Goal: Leave review/rating: Share an evaluation or opinion about a product, service, or content

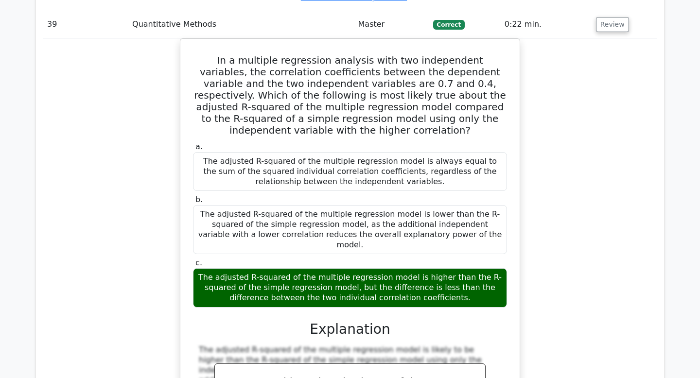
scroll to position [0, 0]
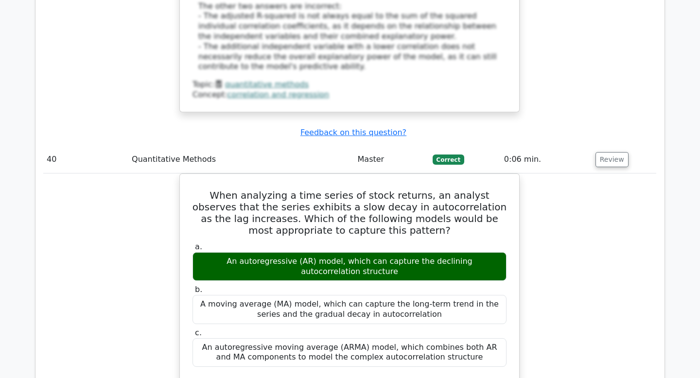
scroll to position [20712, 0]
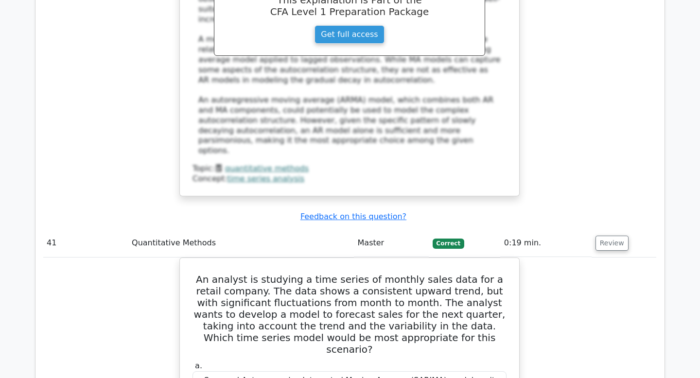
scroll to position [21314, 0]
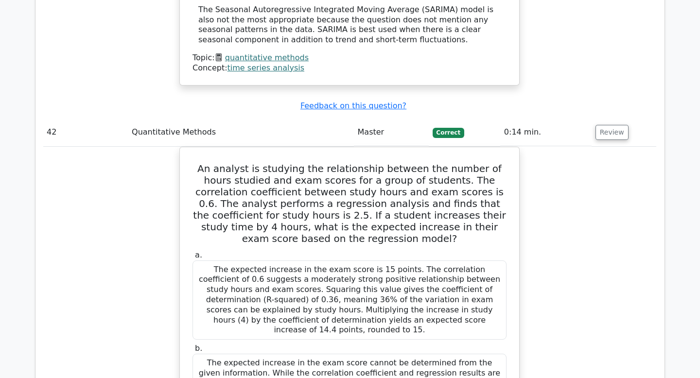
scroll to position [21814, 0]
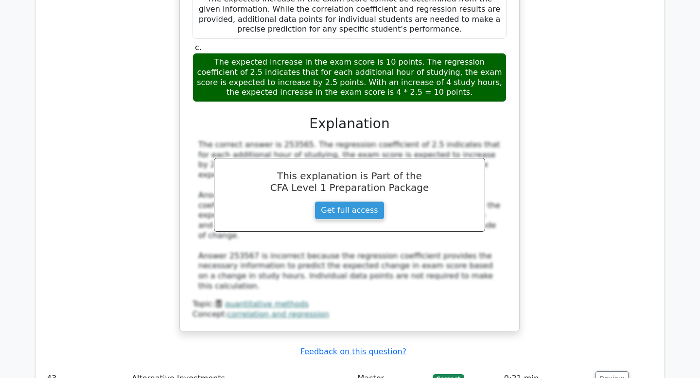
scroll to position [22213, 0]
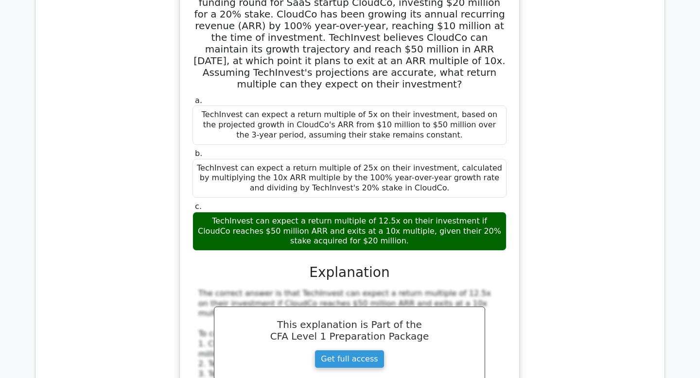
scroll to position [22612, 0]
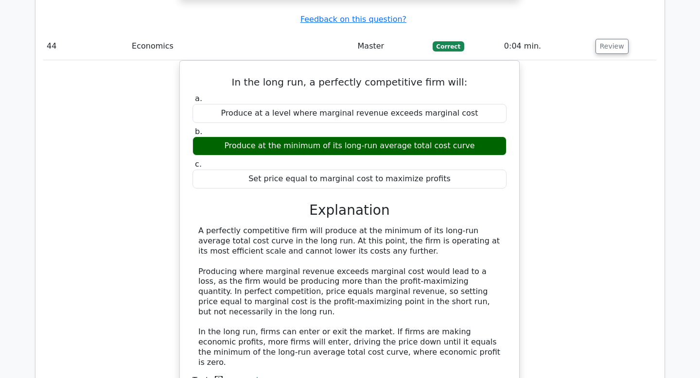
scroll to position [23117, 0]
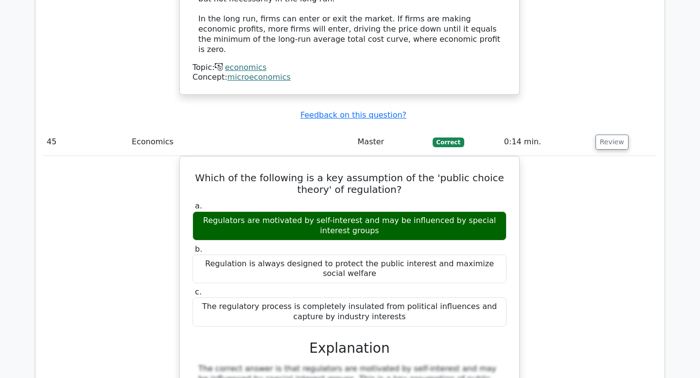
scroll to position [23494, 0]
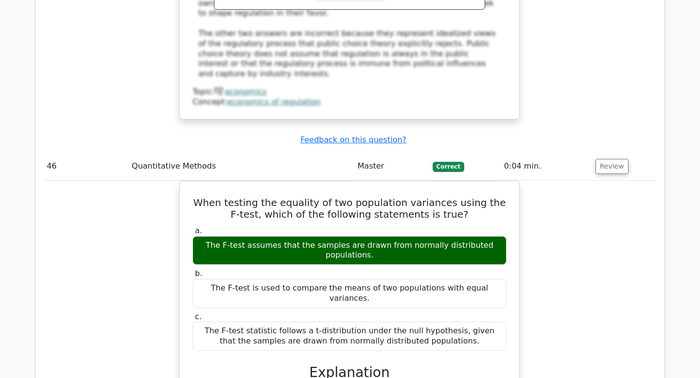
scroll to position [23898, 0]
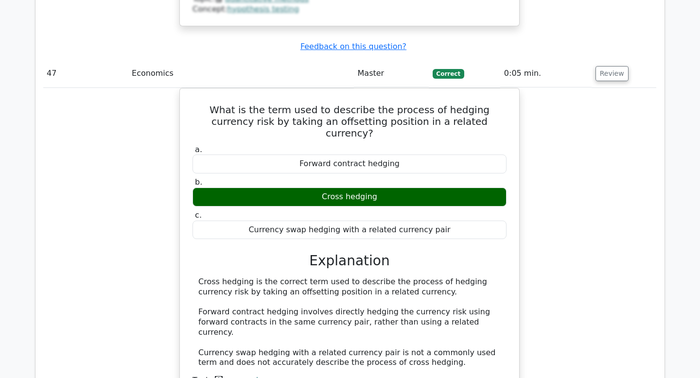
scroll to position [24417, 0]
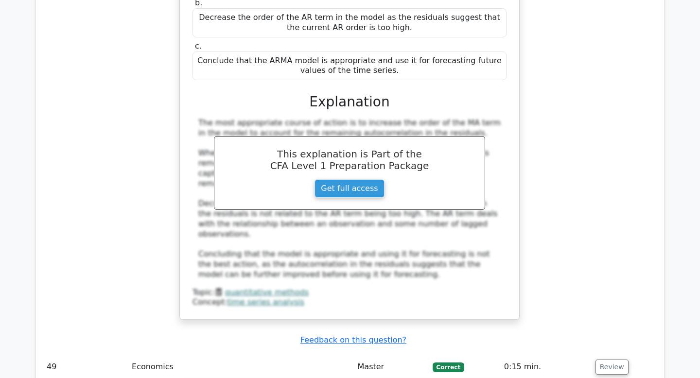
scroll to position [25013, 0]
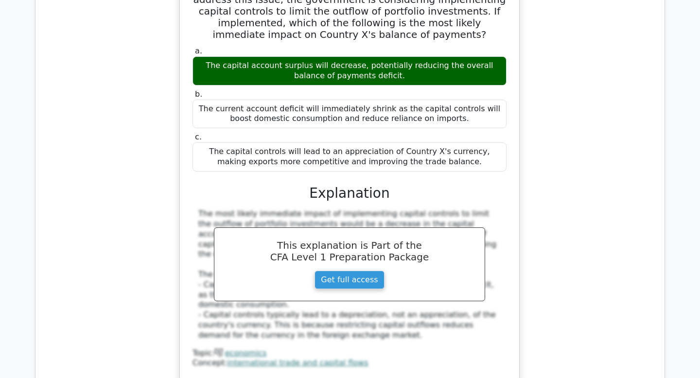
scroll to position [25419, 0]
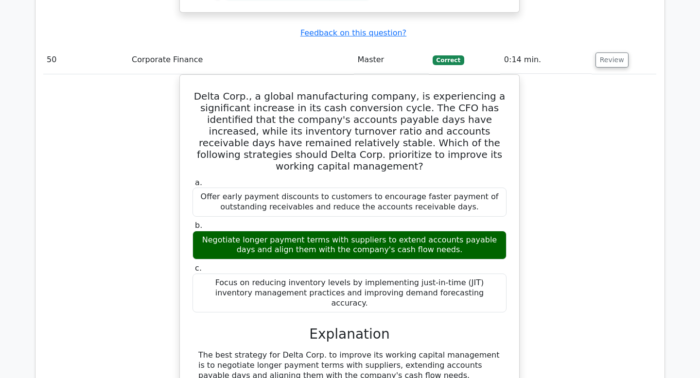
scroll to position [25786, 0]
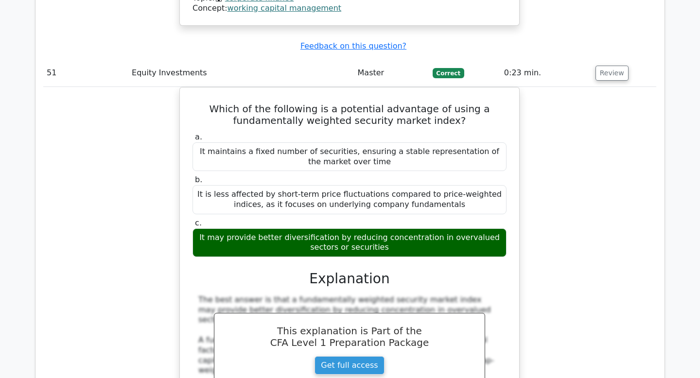
scroll to position [26339, 0]
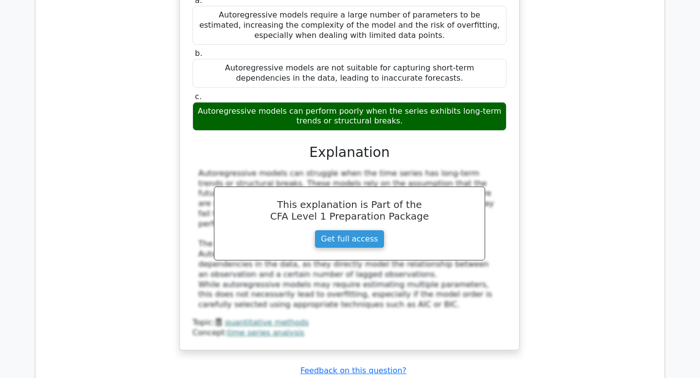
scroll to position [26957, 0]
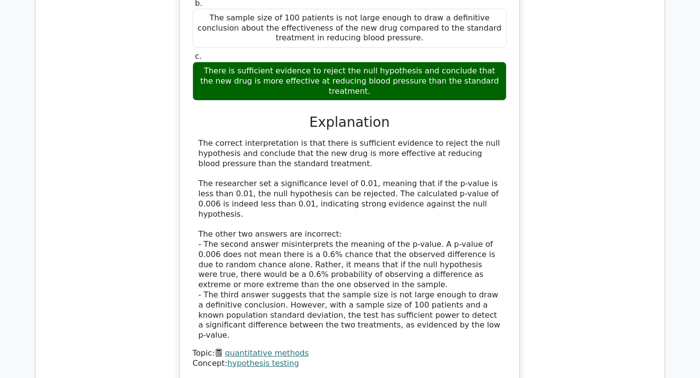
scroll to position [27544, 0]
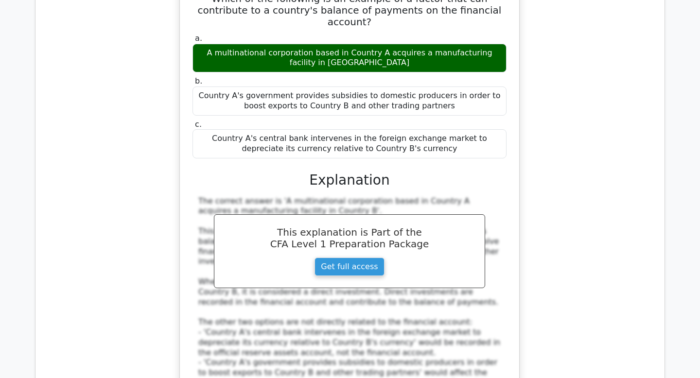
scroll to position [28013, 0]
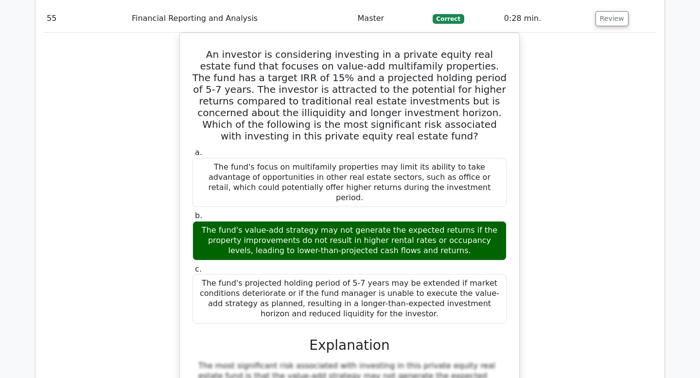
scroll to position [28530, 0]
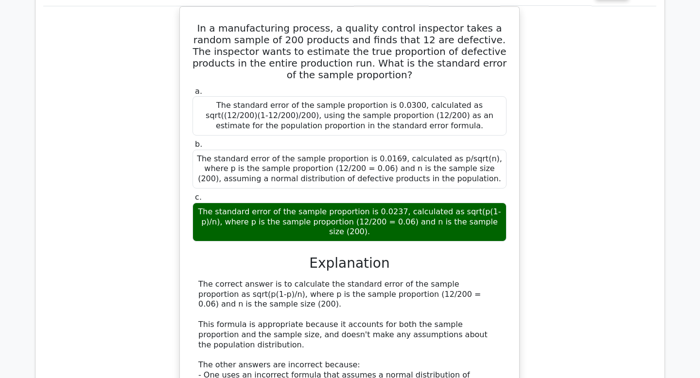
scroll to position [29060, 0]
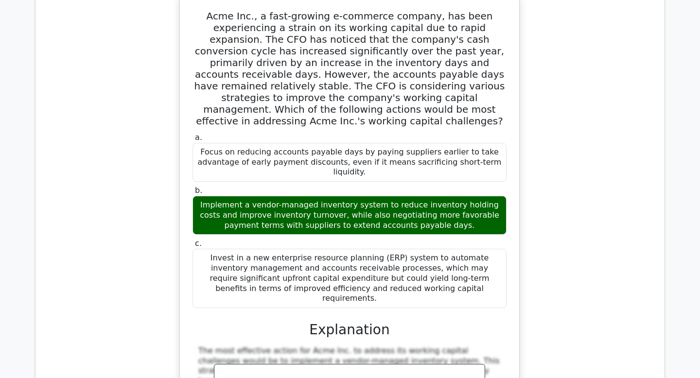
scroll to position [29572, 0]
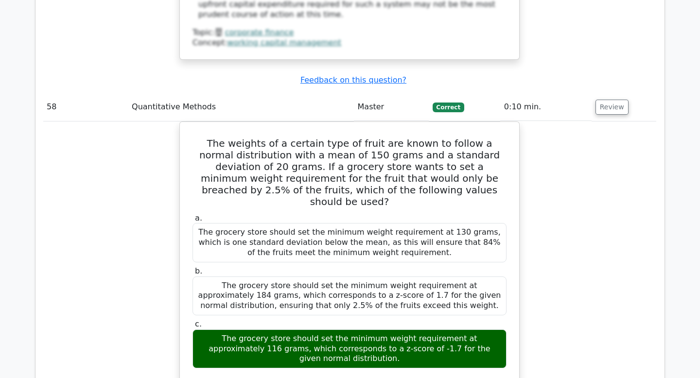
scroll to position [30099, 0]
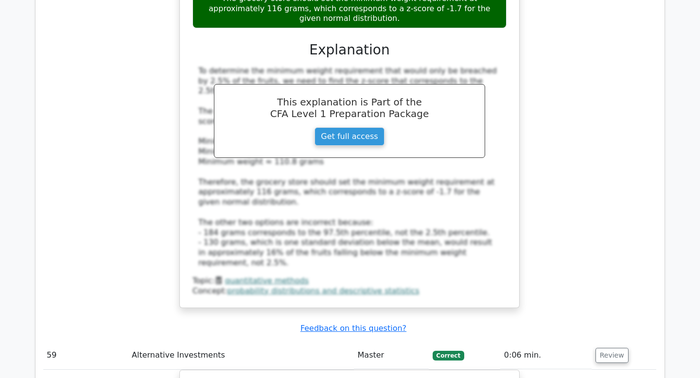
scroll to position [30467, 0]
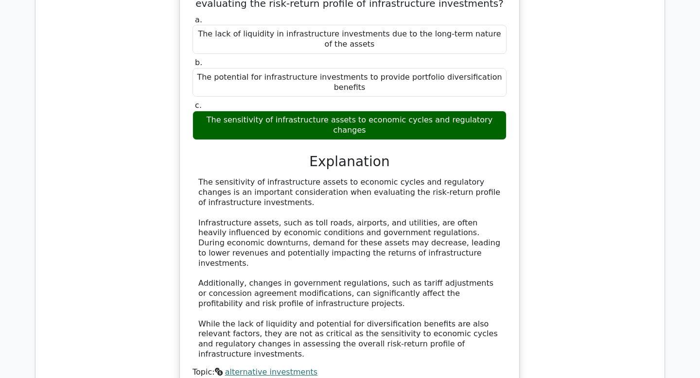
scroll to position [30878, 0]
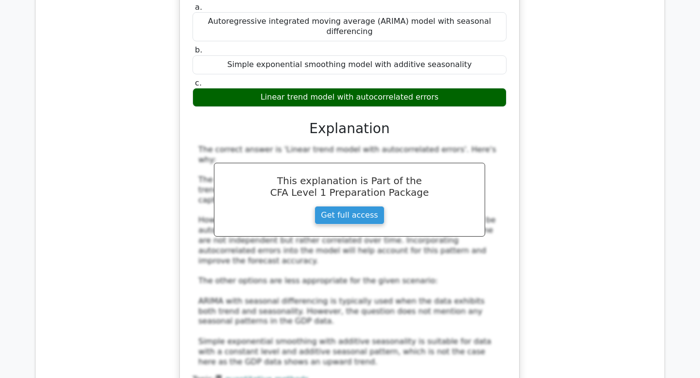
scroll to position [31397, 0]
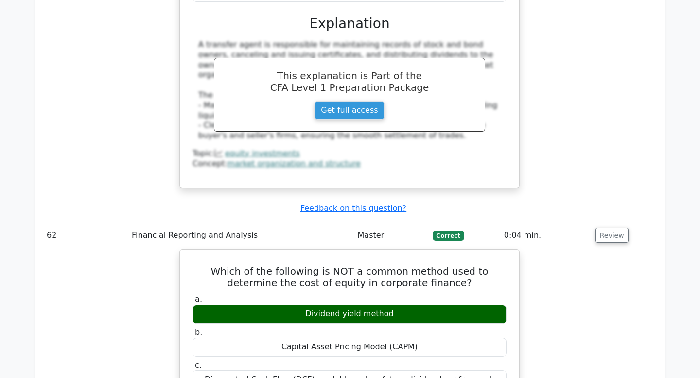
scroll to position [32099, 0]
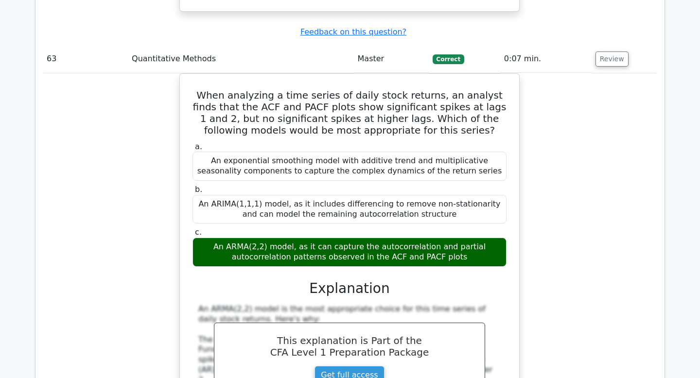
scroll to position [32710, 0]
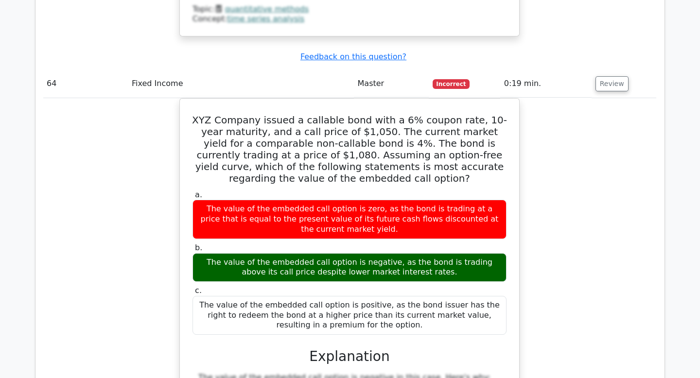
scroll to position [33206, 0]
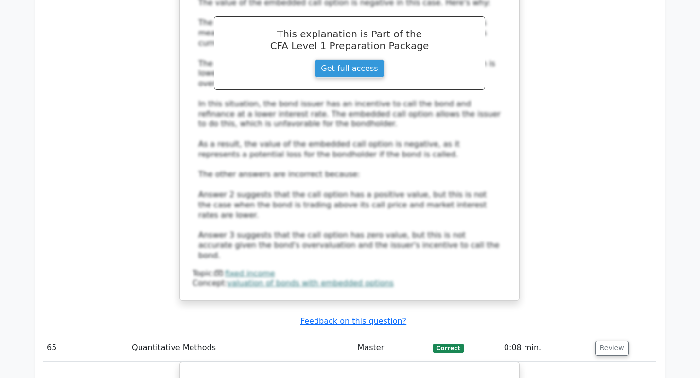
scroll to position [33591, 0]
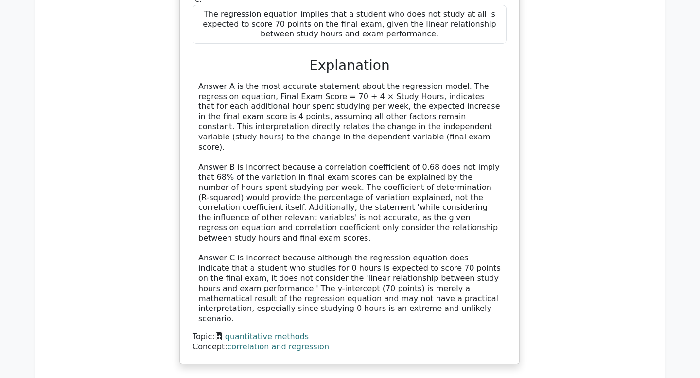
scroll to position [34126, 0]
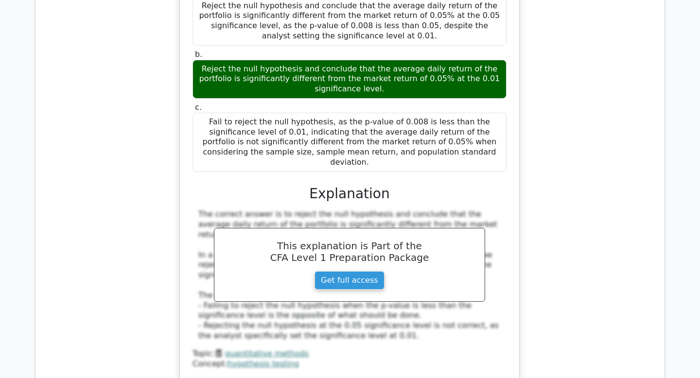
scroll to position [34733, 0]
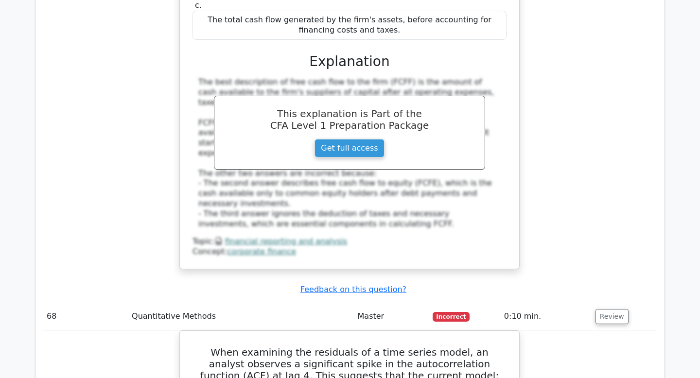
scroll to position [35226, 0]
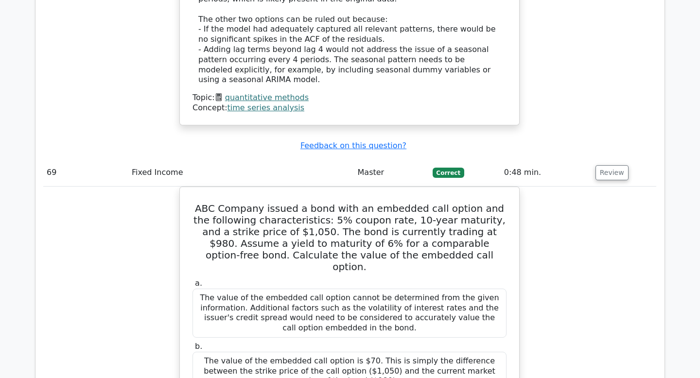
scroll to position [35772, 0]
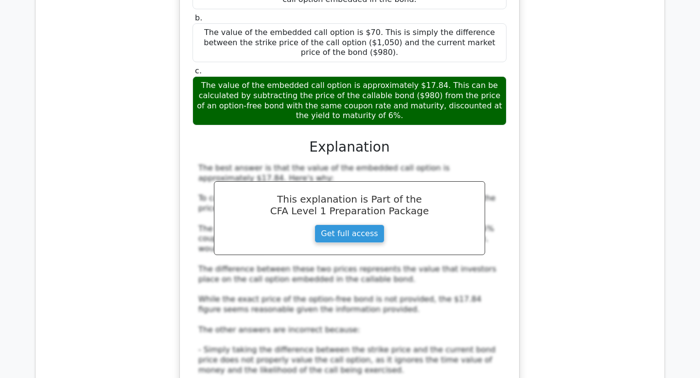
scroll to position [36149, 0]
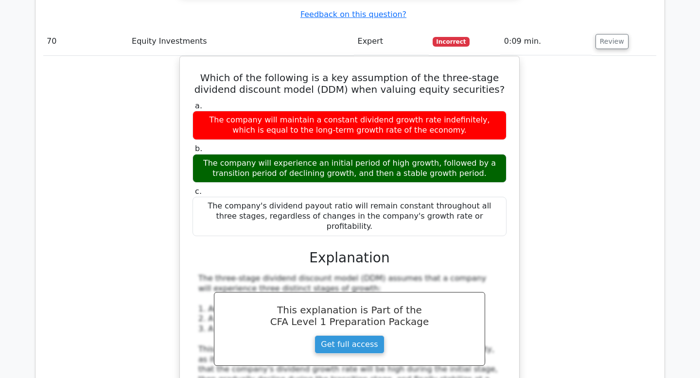
scroll to position [36573, 0]
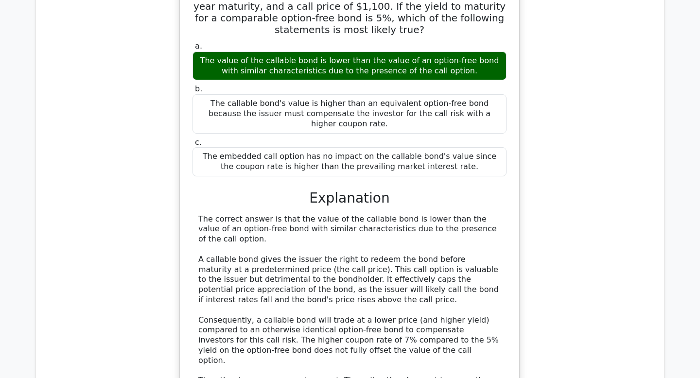
scroll to position [37195, 0]
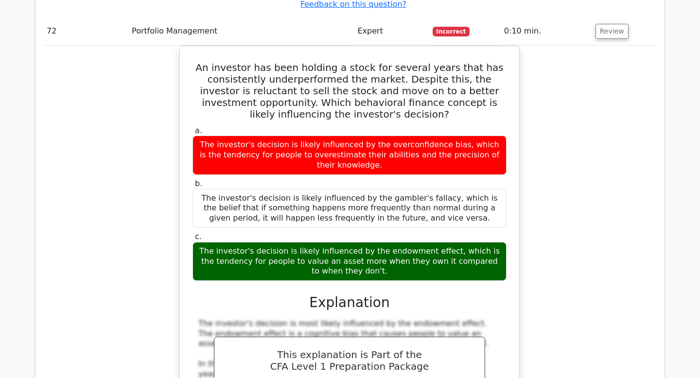
scroll to position [37661, 0]
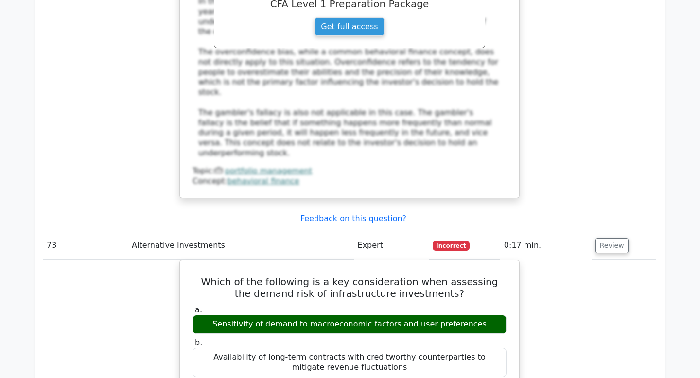
scroll to position [38054, 0]
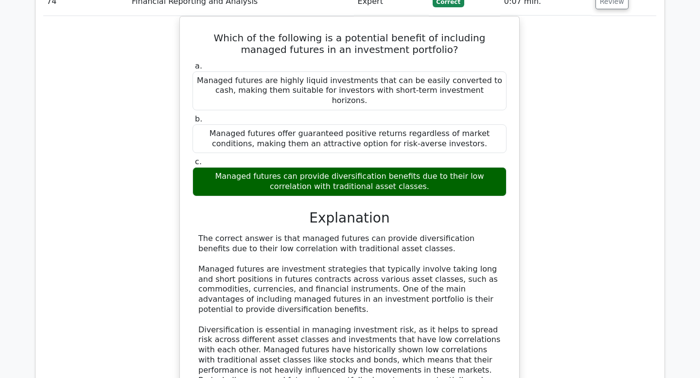
scroll to position [38674, 0]
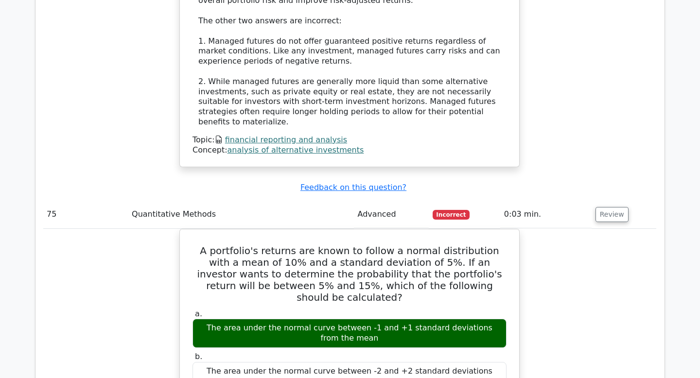
scroll to position [39079, 0]
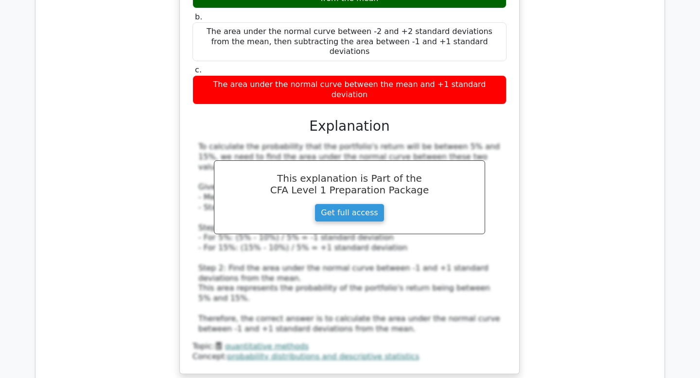
scroll to position [39444, 0]
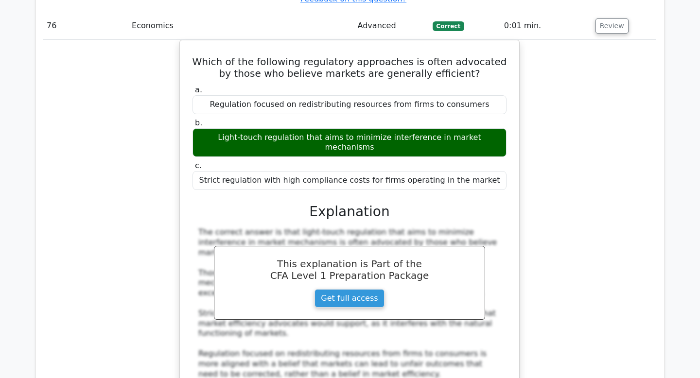
scroll to position [39832, 0]
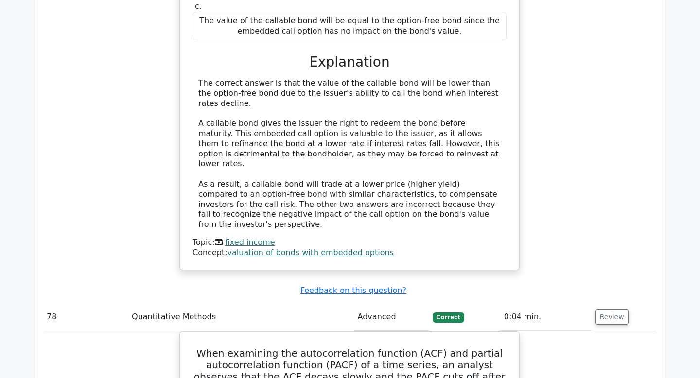
scroll to position [40388, 0]
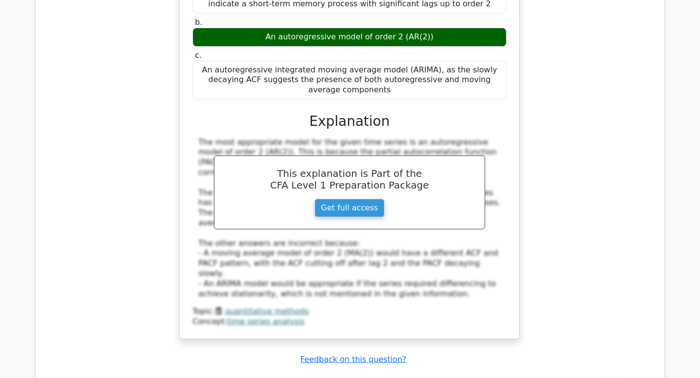
scroll to position [40853, 0]
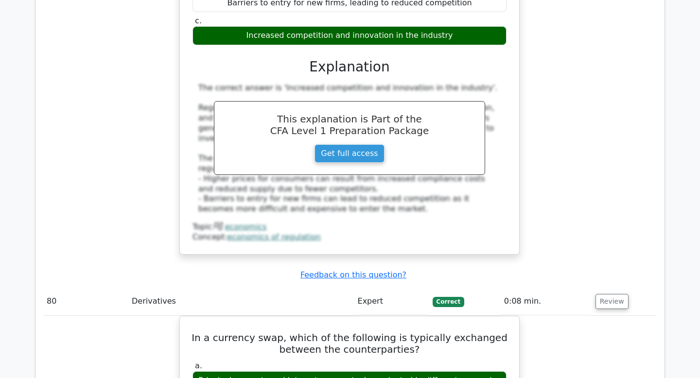
scroll to position [41365, 0]
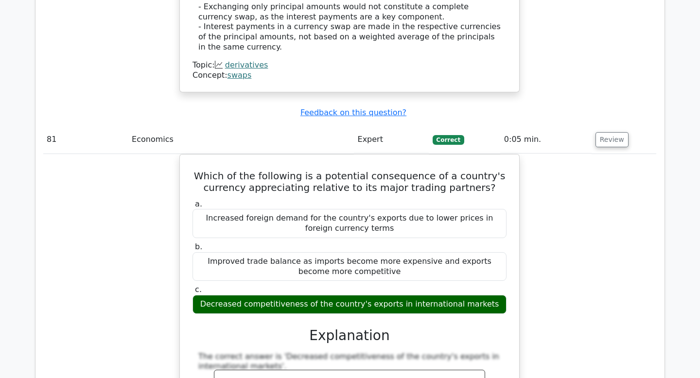
scroll to position [41911, 0]
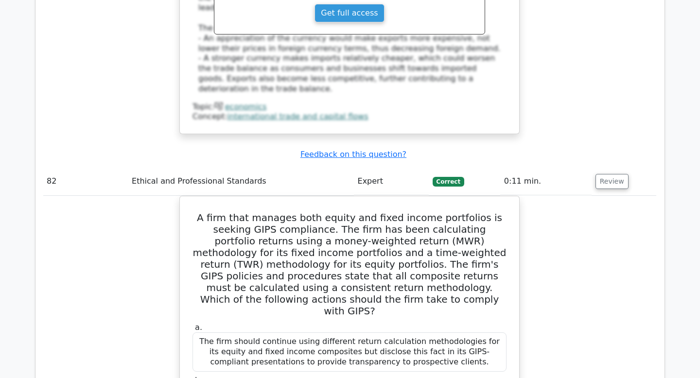
scroll to position [42337, 0]
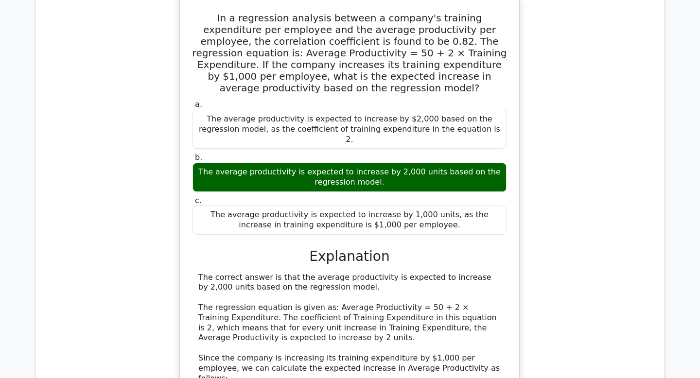
scroll to position [43081, 0]
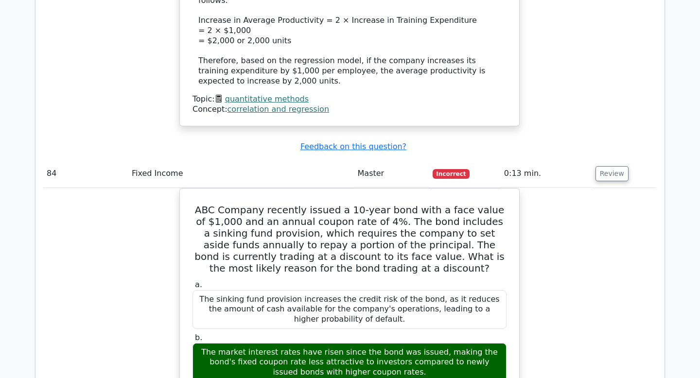
scroll to position [43481, 0]
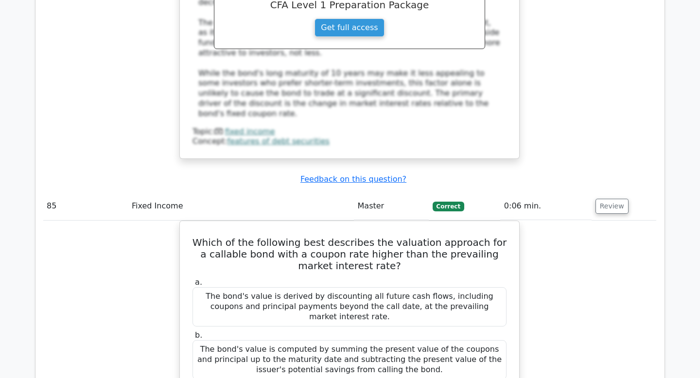
scroll to position [43982, 0]
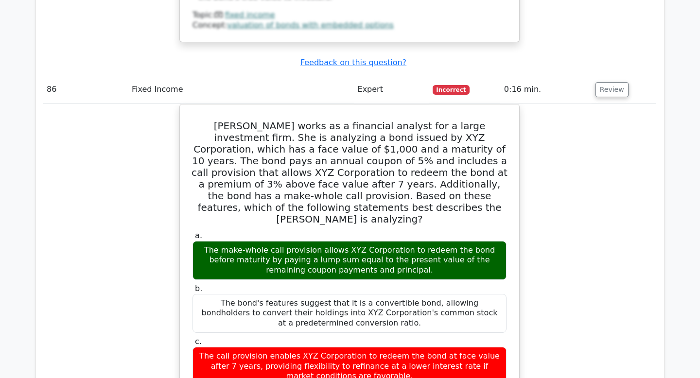
scroll to position [44568, 0]
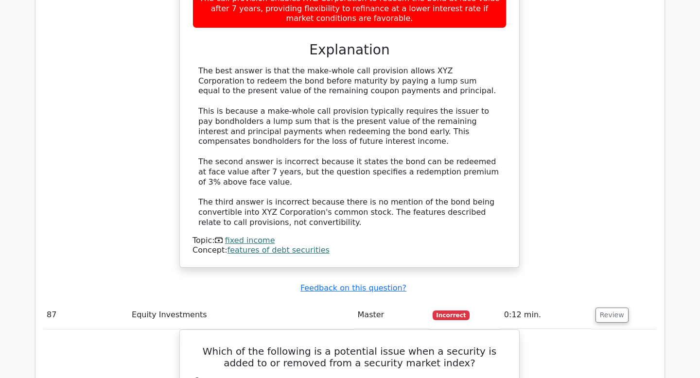
scroll to position [44971, 0]
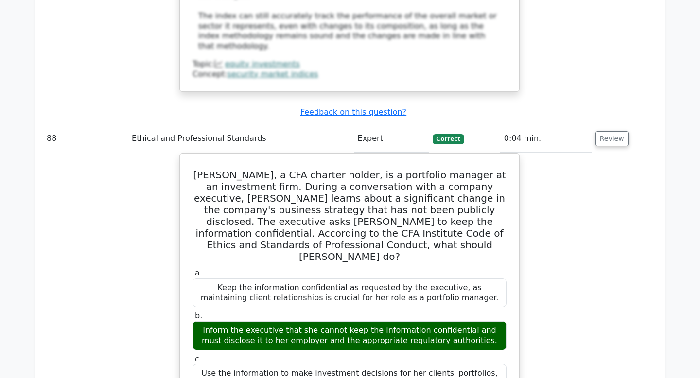
scroll to position [45604, 0]
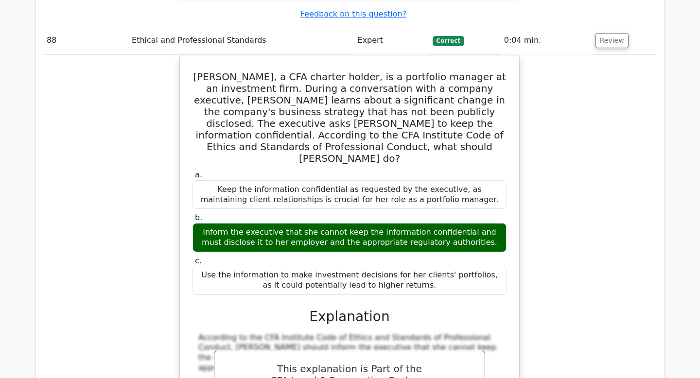
scroll to position [45679, 0]
